Goal: Information Seeking & Learning: Learn about a topic

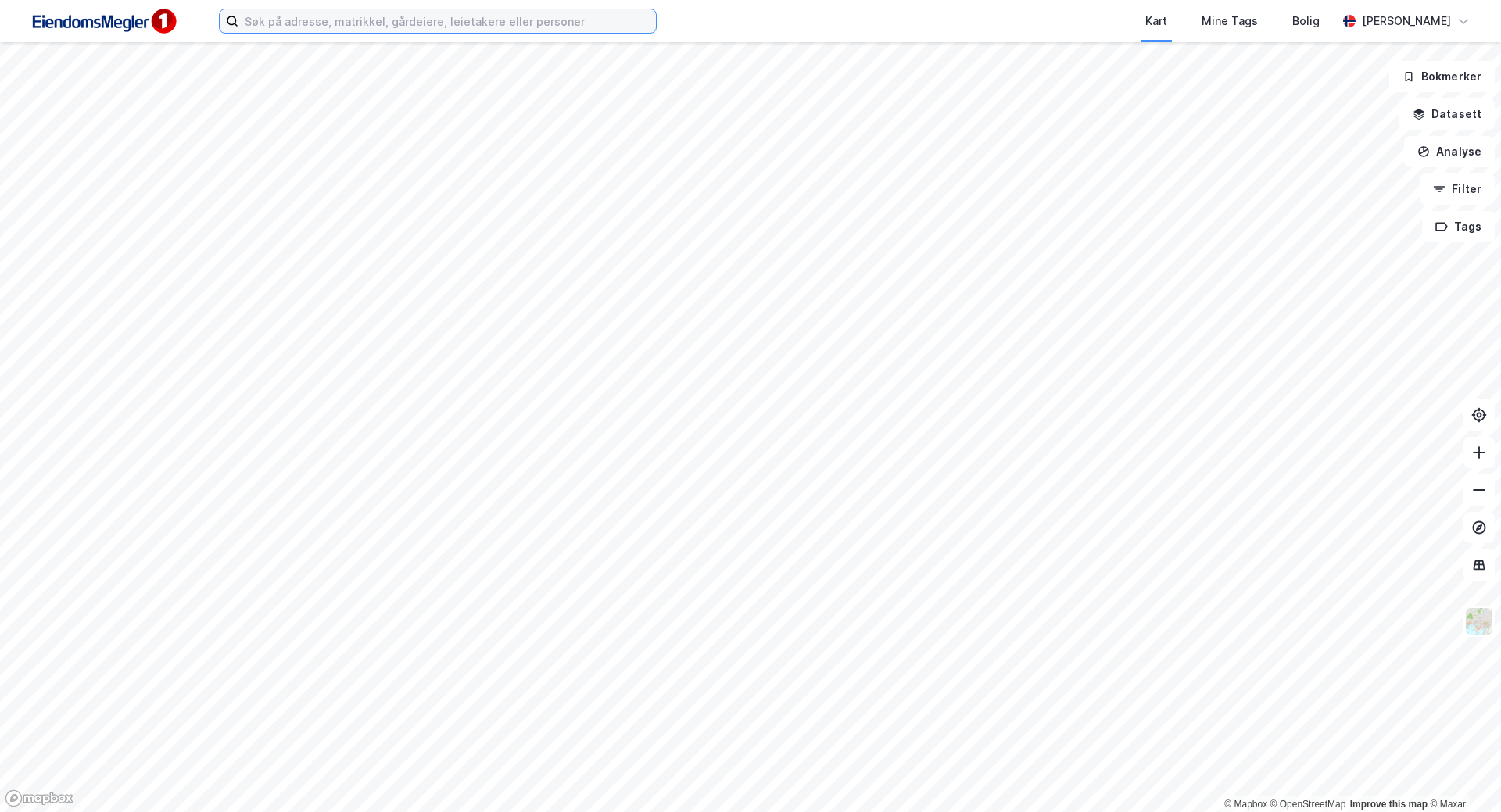
click at [537, 26] on input at bounding box center [446, 22] width 417 height 24
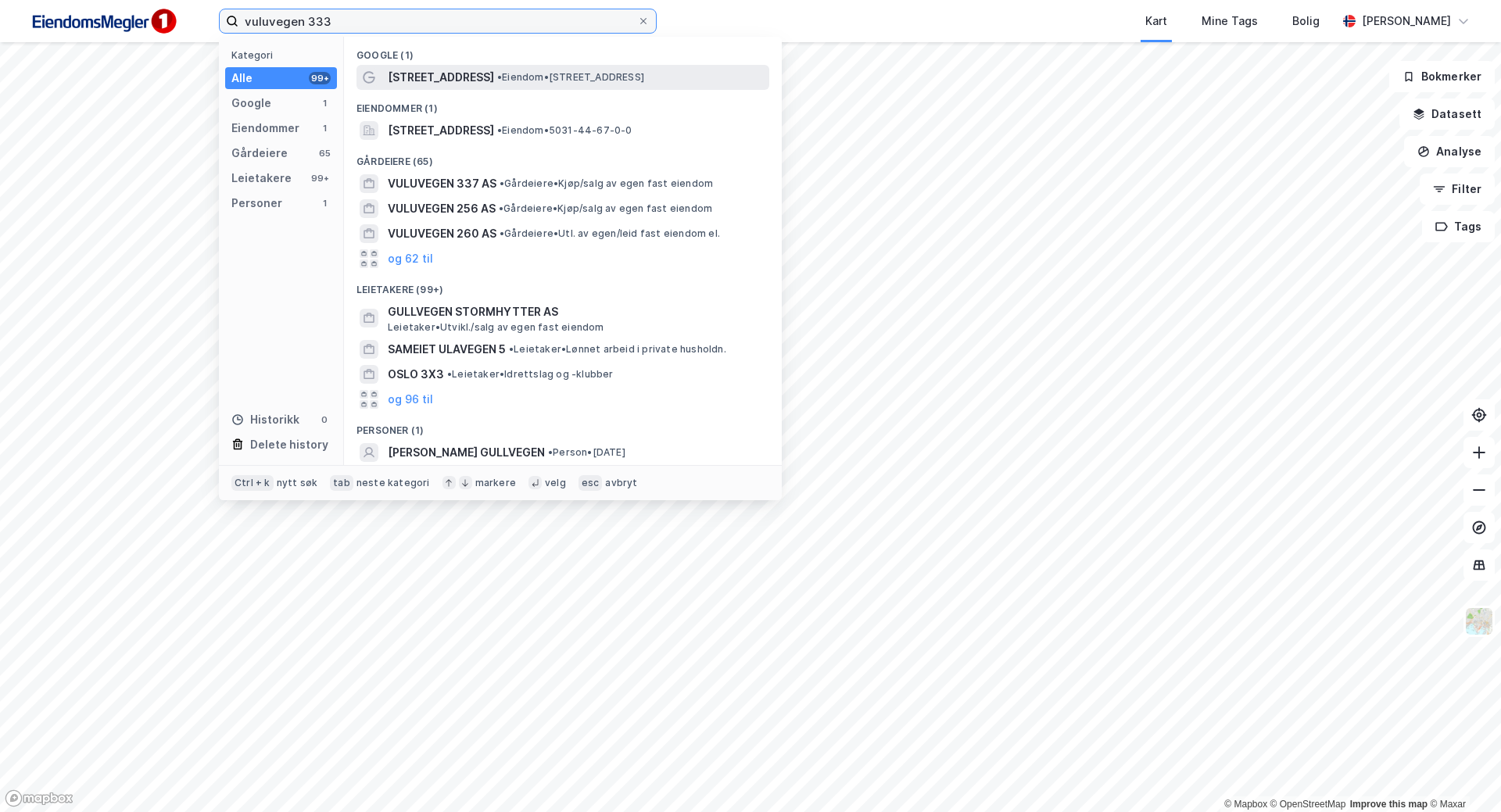
type input "vuluvegen 333"
click at [497, 76] on span "• Eiendom • [STREET_ADDRESS]" at bounding box center [571, 76] width 147 height 13
